Goal: Find contact information: Find contact information

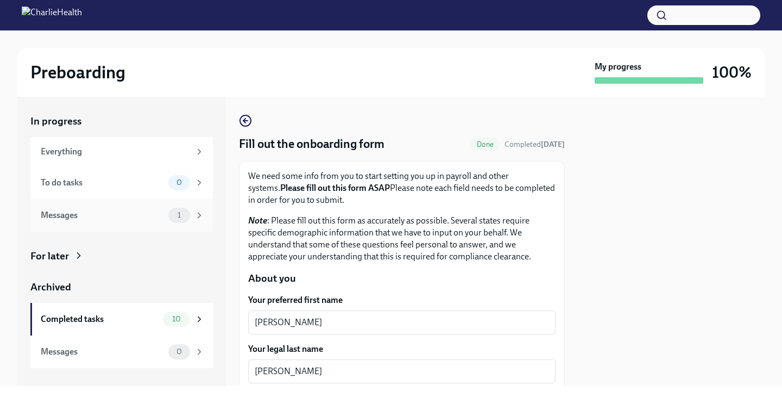
click at [152, 219] on div "Messages" at bounding box center [102, 215] width 123 height 12
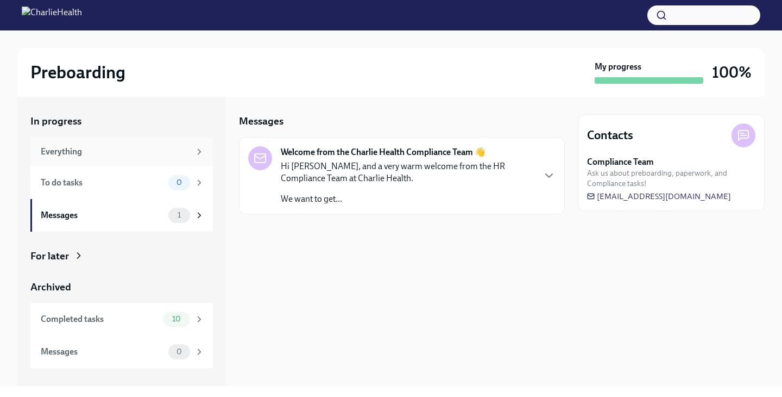
click at [133, 144] on div "Everything" at bounding box center [121, 151] width 183 height 29
click at [631, 198] on span "[EMAIL_ADDRESS][DOMAIN_NAME]" at bounding box center [659, 196] width 144 height 11
click at [76, 53] on div "Preboarding My progress 100%" at bounding box center [390, 72] width 747 height 49
click at [65, 18] on img at bounding box center [52, 15] width 60 height 17
click at [41, 16] on img at bounding box center [52, 15] width 60 height 17
